Goal: Task Accomplishment & Management: Manage account settings

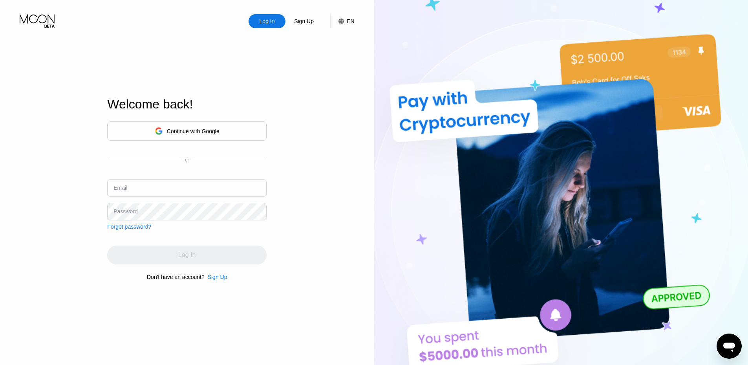
click at [234, 133] on div "Continue with Google" at bounding box center [186, 130] width 159 height 19
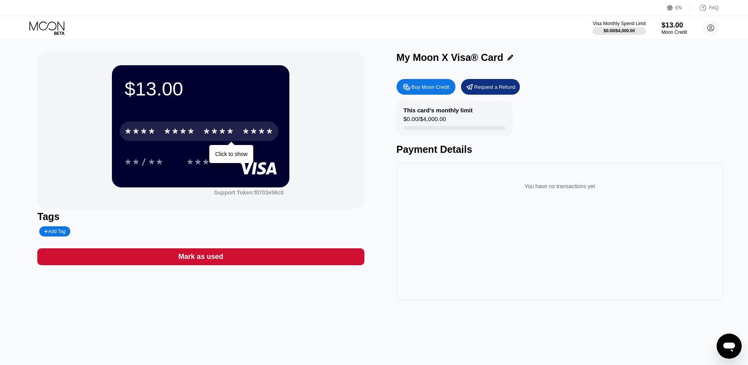
click at [234, 137] on div "* * * *" at bounding box center [218, 132] width 31 height 13
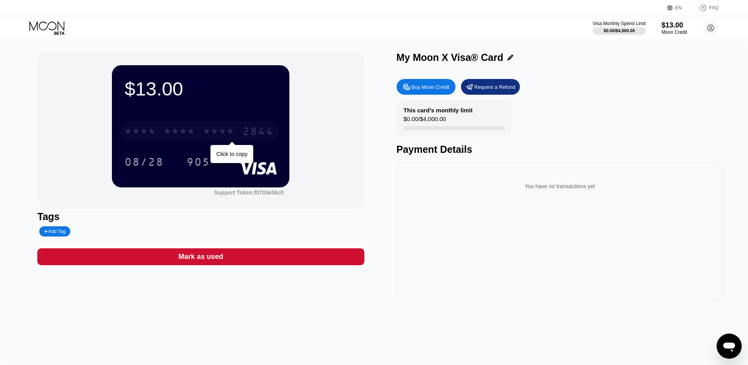
click at [201, 132] on div "* * * * * * * * * * * * 2844" at bounding box center [199, 131] width 159 height 20
